Goal: Find specific page/section: Find specific page/section

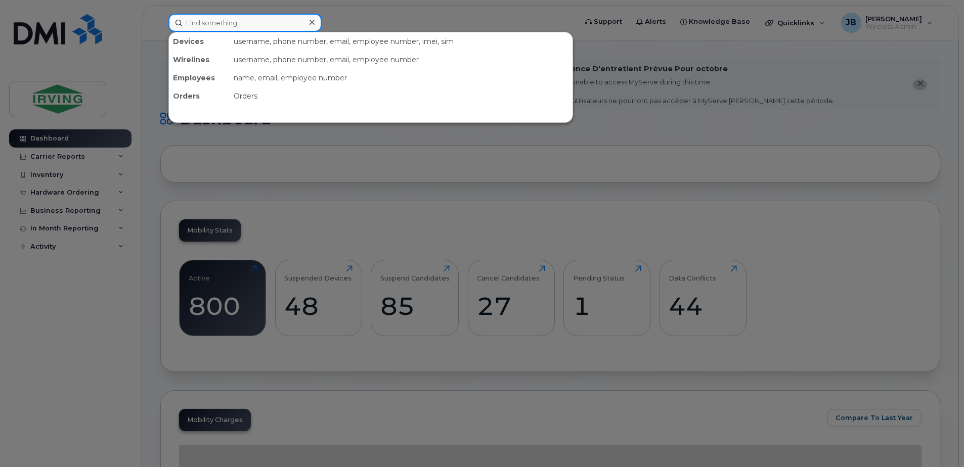
click at [208, 24] on input at bounding box center [244, 23] width 153 height 18
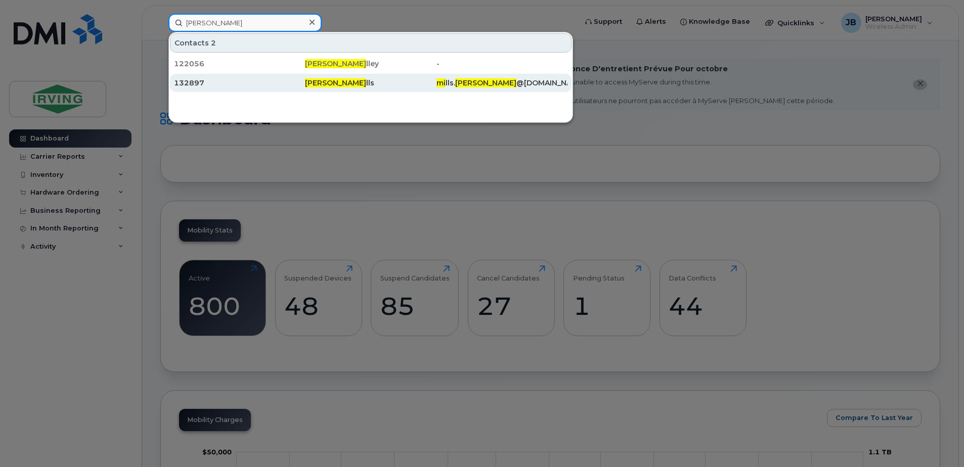
type input "[PERSON_NAME]"
click at [330, 86] on span "[PERSON_NAME]" at bounding box center [335, 82] width 61 height 9
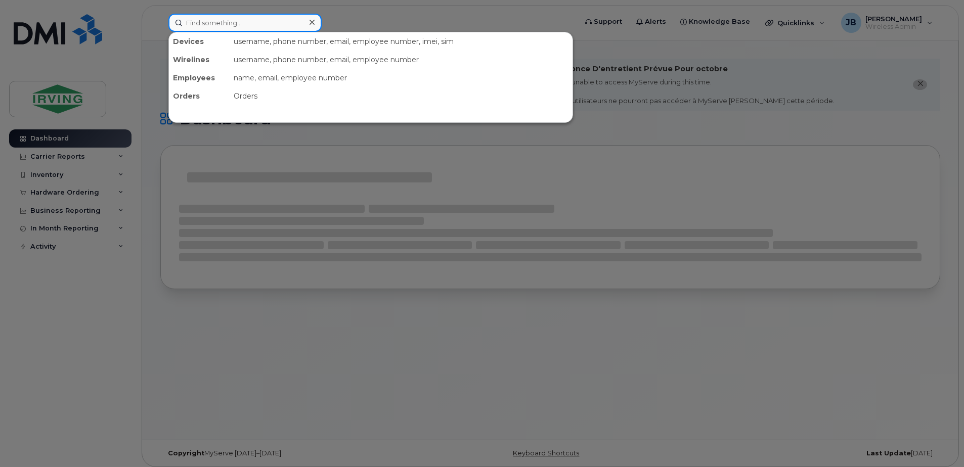
click at [228, 29] on input at bounding box center [244, 23] width 153 height 18
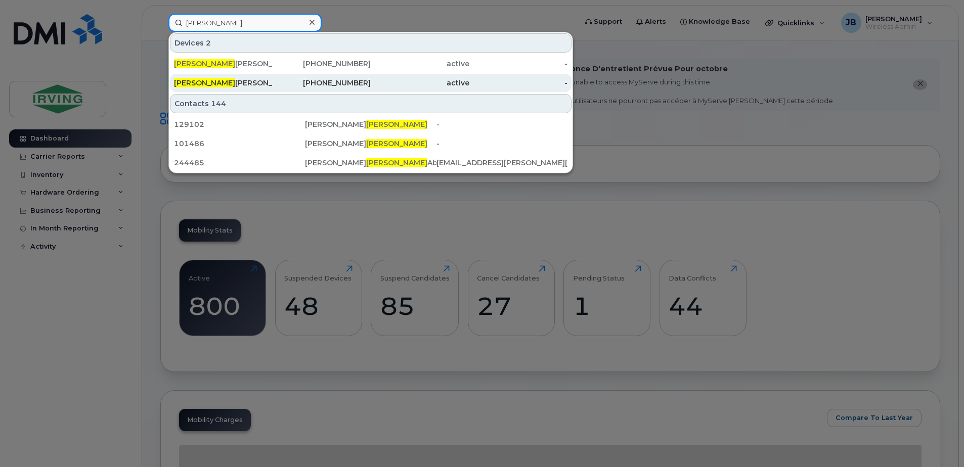
type input "[PERSON_NAME]"
click at [213, 85] on div "[PERSON_NAME]" at bounding box center [223, 83] width 99 height 10
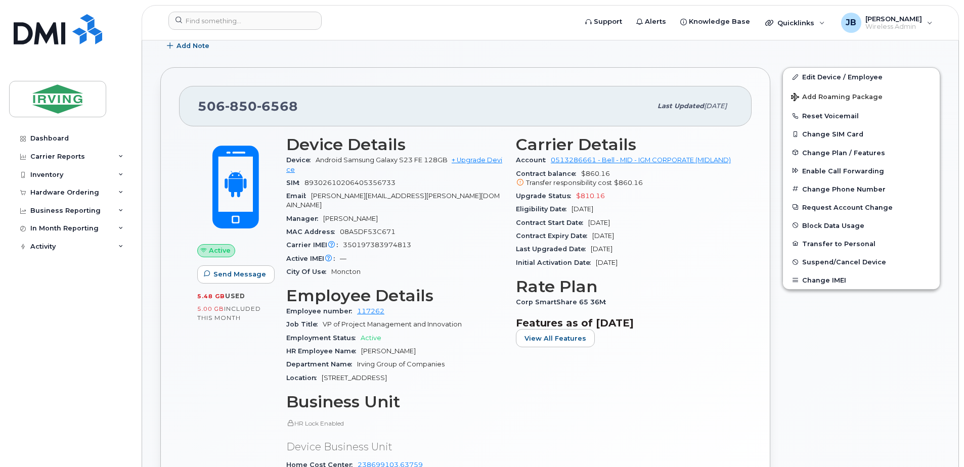
scroll to position [202, 0]
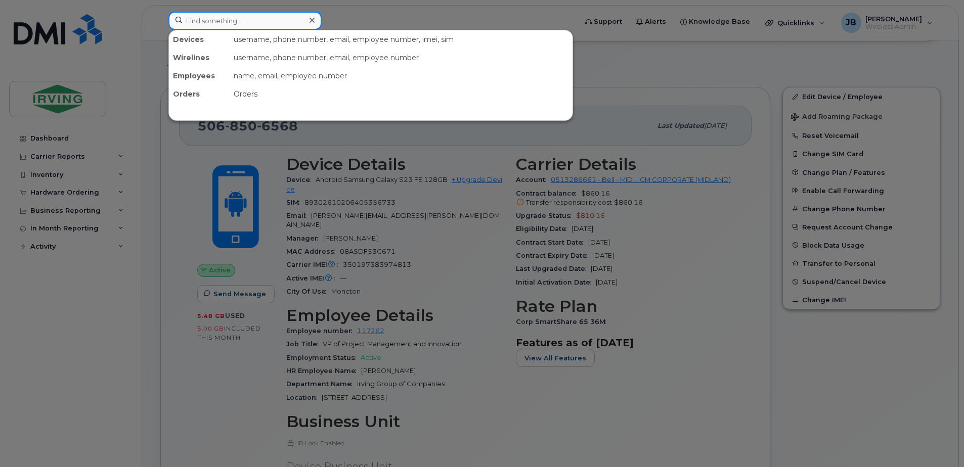
click at [219, 22] on input at bounding box center [244, 21] width 153 height 18
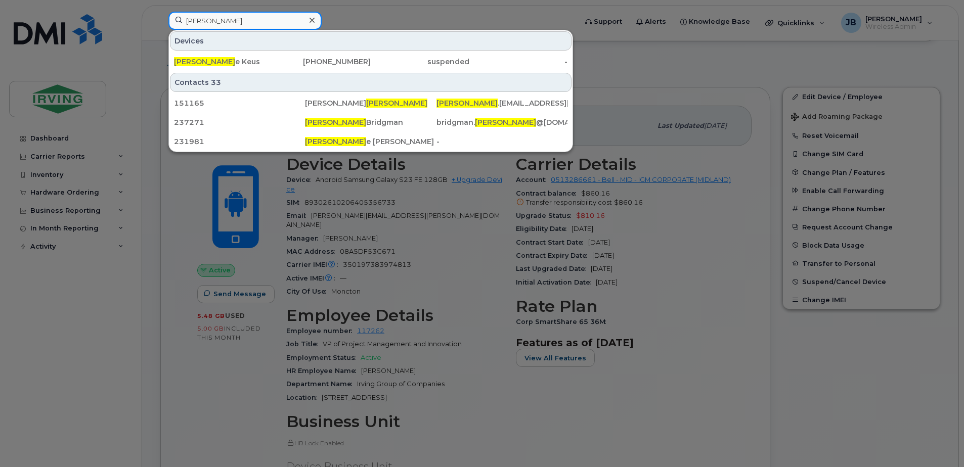
click at [185, 24] on input "blain" at bounding box center [244, 21] width 153 height 18
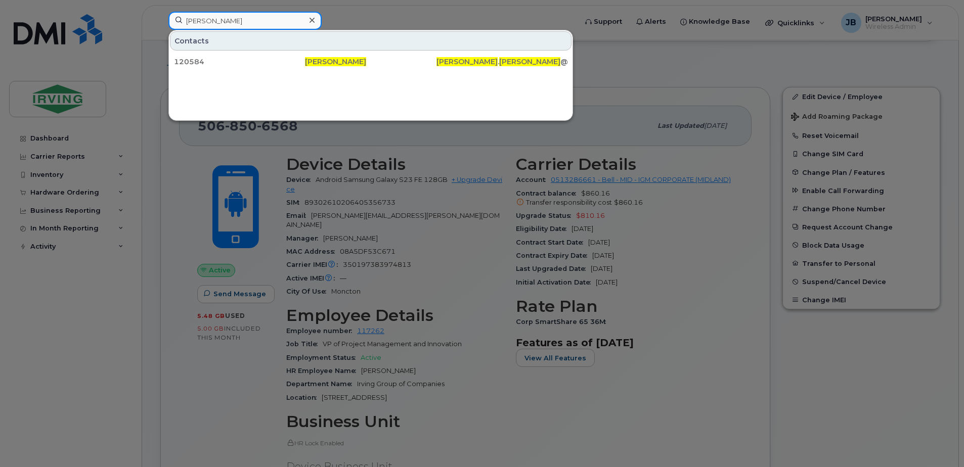
type input "julie blain"
drag, startPoint x: 553, startPoint y: 9, endPoint x: 530, endPoint y: 7, distance: 23.8
click at [552, 9] on div at bounding box center [482, 233] width 964 height 467
